Goal: Subscribe to service/newsletter

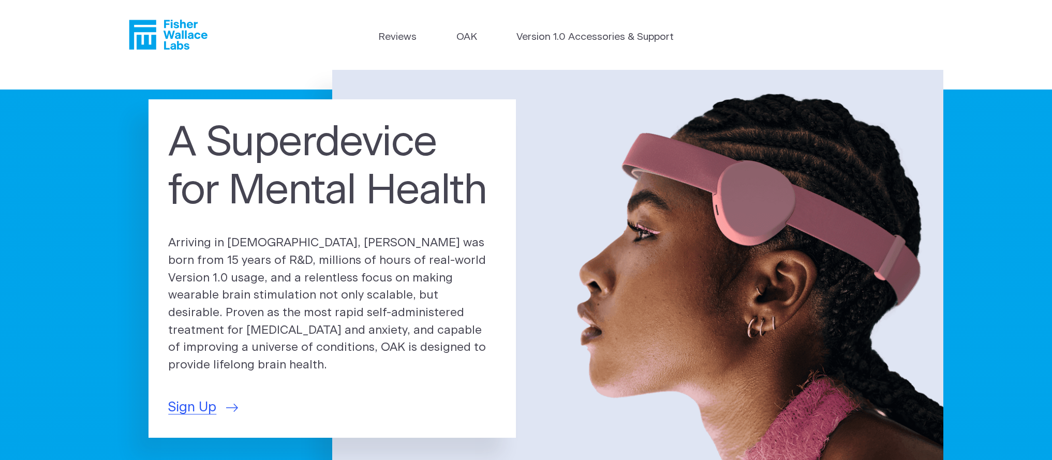
click at [592, 47] on li "Version 1.0 Accessories & Support" at bounding box center [594, 40] width 157 height 20
click at [593, 41] on link "Version 1.0 Accessories & Support" at bounding box center [594, 37] width 157 height 15
click at [467, 36] on link "OAK" at bounding box center [466, 37] width 21 height 15
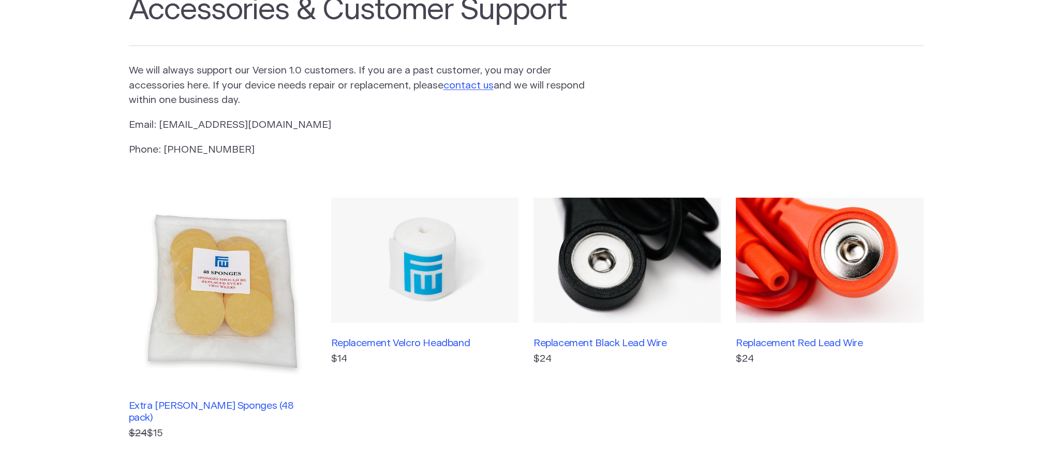
scroll to position [80, 0]
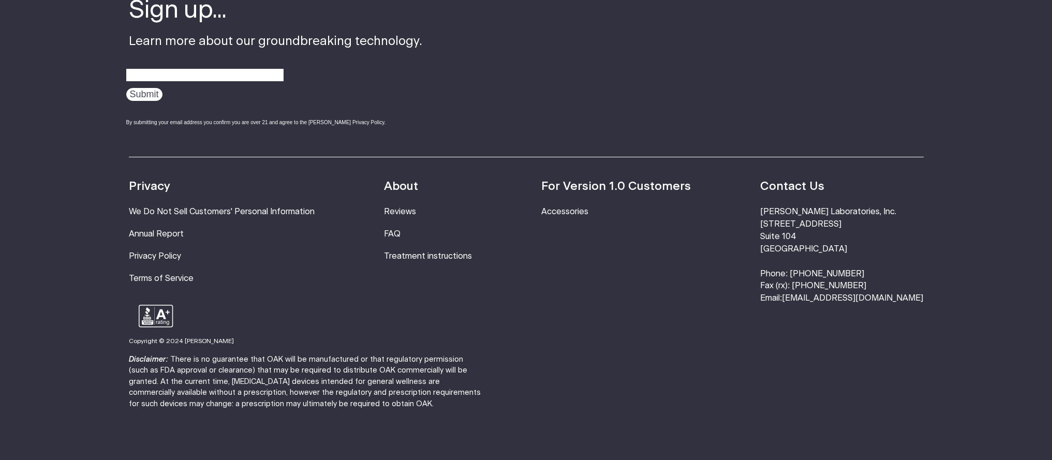
scroll to position [1965, 0]
click at [400, 228] on li "FAQ" at bounding box center [428, 234] width 88 height 12
click at [401, 230] on link "FAQ" at bounding box center [392, 234] width 17 height 8
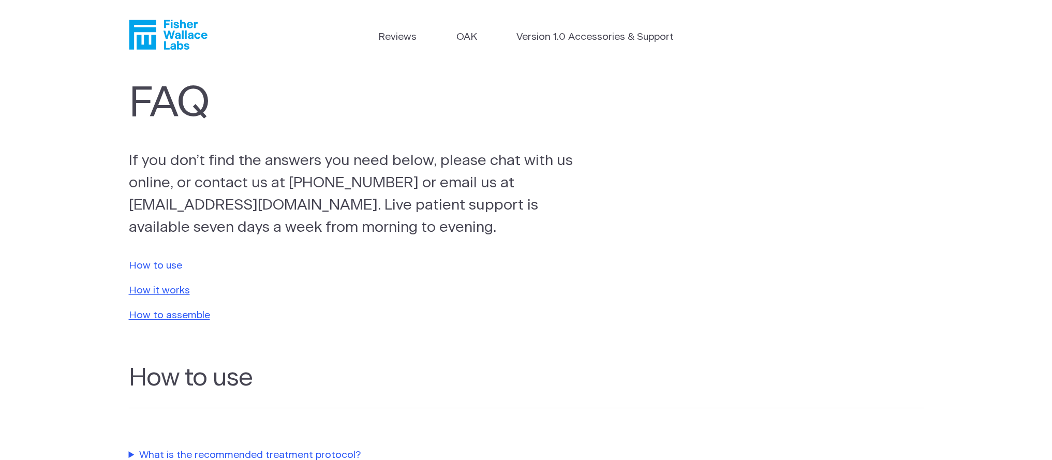
click at [153, 262] on link "How to use" at bounding box center [155, 266] width 53 height 10
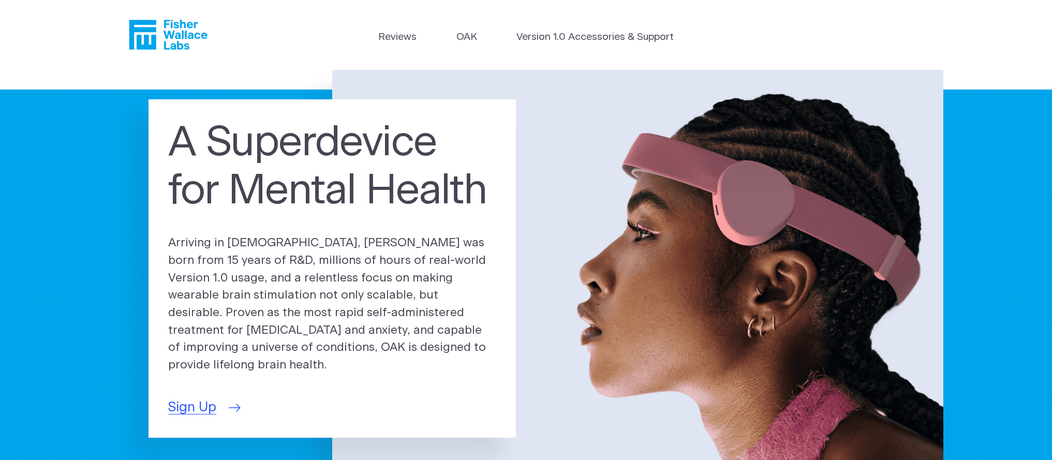
click at [214, 397] on span "Sign Up" at bounding box center [192, 407] width 48 height 20
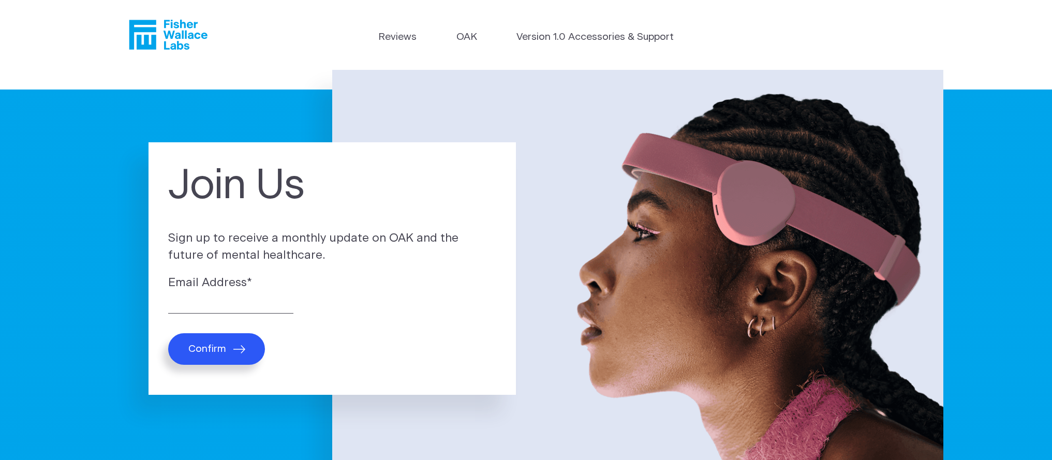
click at [233, 355] on button "Confirm" at bounding box center [216, 349] width 97 height 32
type input "rdljadd@gmail.com"
click at [236, 348] on icon "submit" at bounding box center [239, 349] width 12 height 8
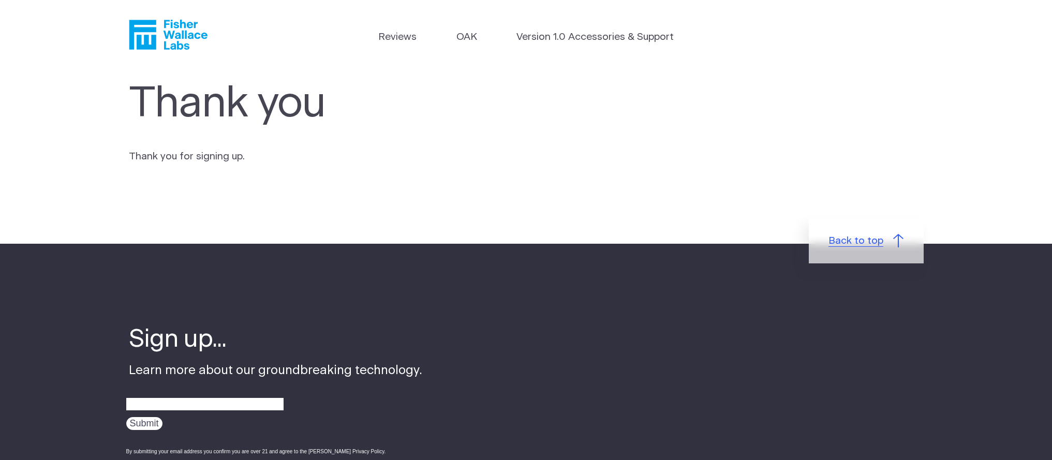
click at [867, 249] on link "Back to top" at bounding box center [866, 241] width 115 height 45
click at [893, 231] on link "Back to top" at bounding box center [866, 241] width 115 height 45
drag, startPoint x: 606, startPoint y: 54, endPoint x: 411, endPoint y: 74, distance: 196.6
click at [475, 62] on header "Reviews OAK Version 1.0 Accessories & Support" at bounding box center [526, 35] width 1052 height 70
drag, startPoint x: 450, startPoint y: 23, endPoint x: 183, endPoint y: 35, distance: 266.8
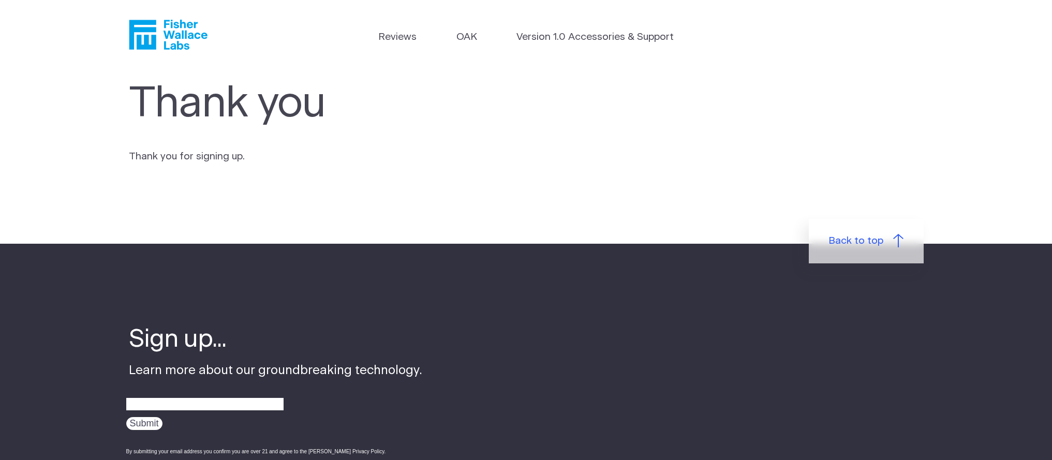
click at [254, 42] on header "Reviews OAK Version 1.0 Accessories & Support" at bounding box center [526, 35] width 1052 height 70
click at [171, 34] on icon "Fisher Wallace" at bounding box center [168, 35] width 79 height 30
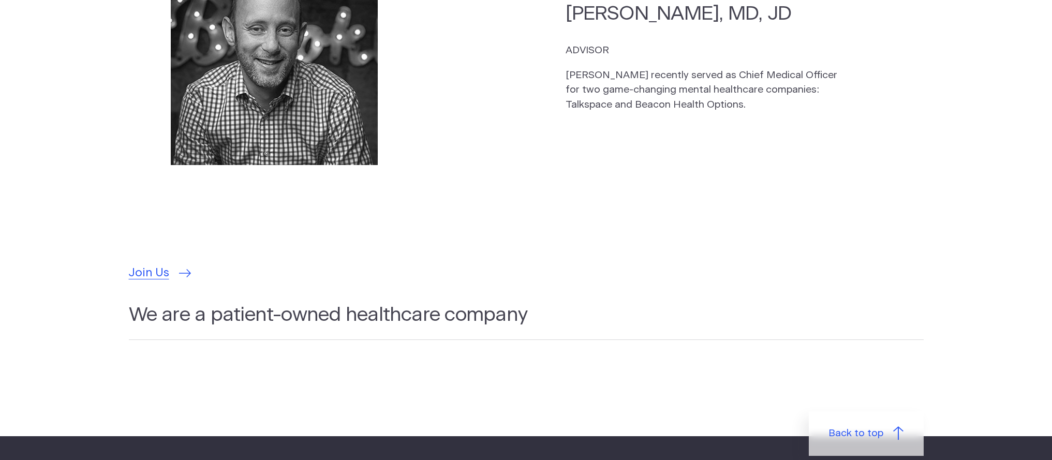
scroll to position [2861, 0]
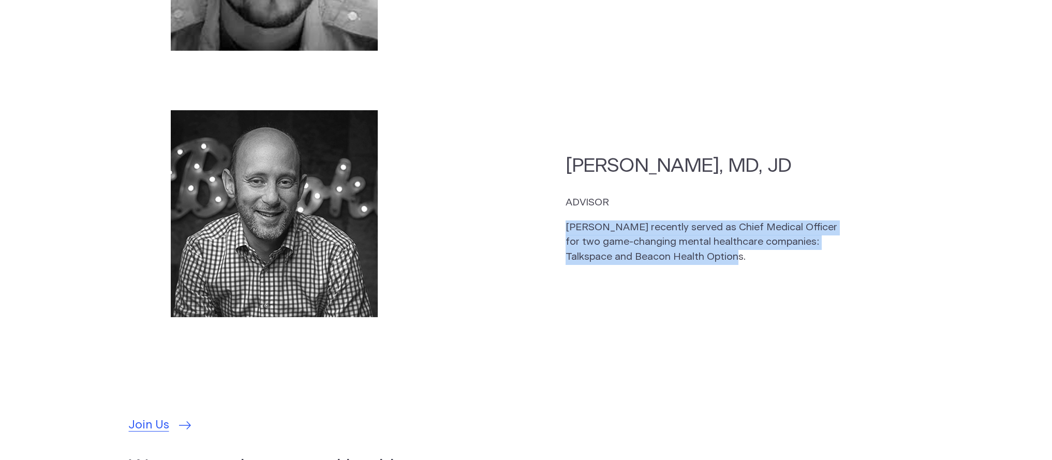
drag, startPoint x: 515, startPoint y: 208, endPoint x: 543, endPoint y: 132, distance: 80.3
click at [535, 144] on section "[PERSON_NAME], MD, JD ADVISOR [PERSON_NAME] recently served as Chief Medical Of…" at bounding box center [526, 248] width 795 height 297
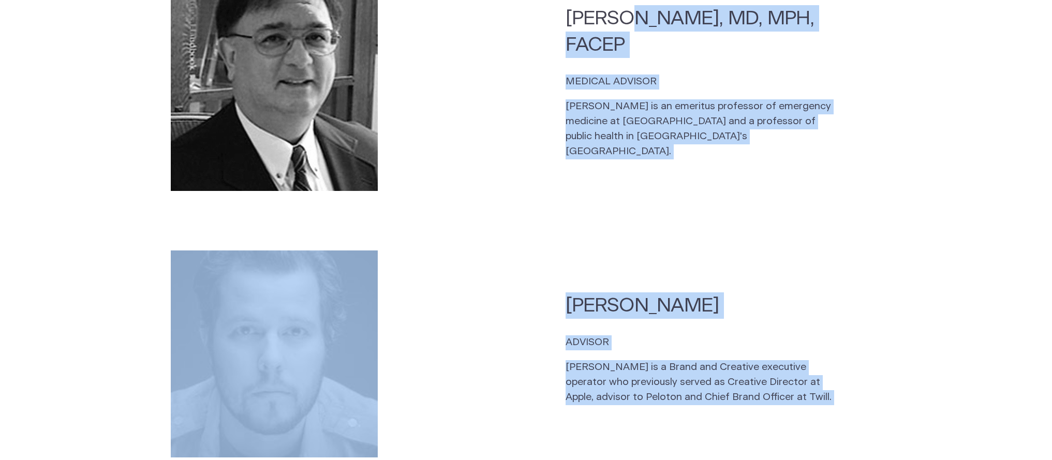
drag, startPoint x: 554, startPoint y: 65, endPoint x: 497, endPoint y: 3, distance: 83.5
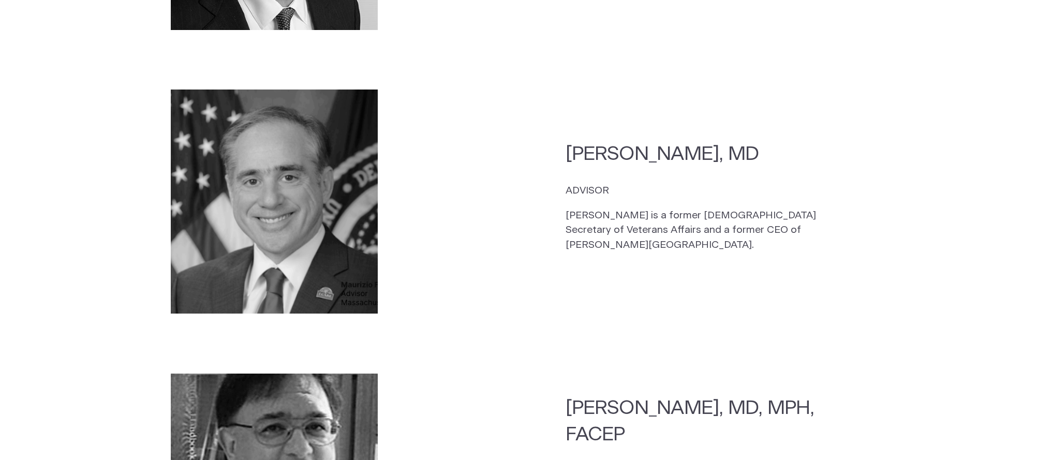
drag, startPoint x: 496, startPoint y: 8, endPoint x: 496, endPoint y: 1, distance: 7.3
